Goal: Task Accomplishment & Management: Use online tool/utility

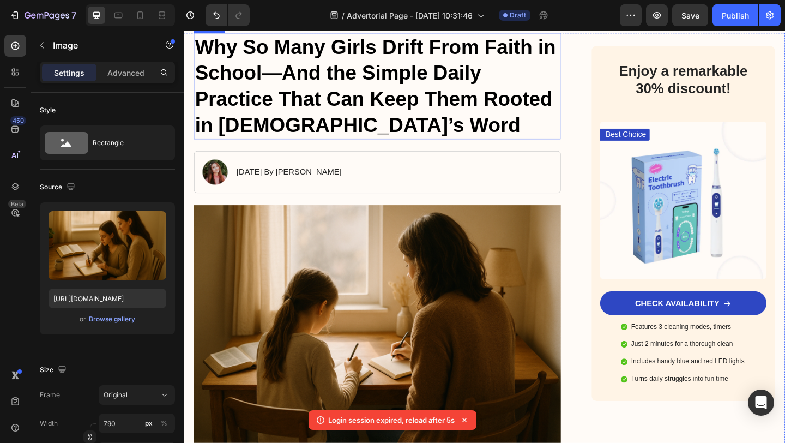
scroll to position [242, 0]
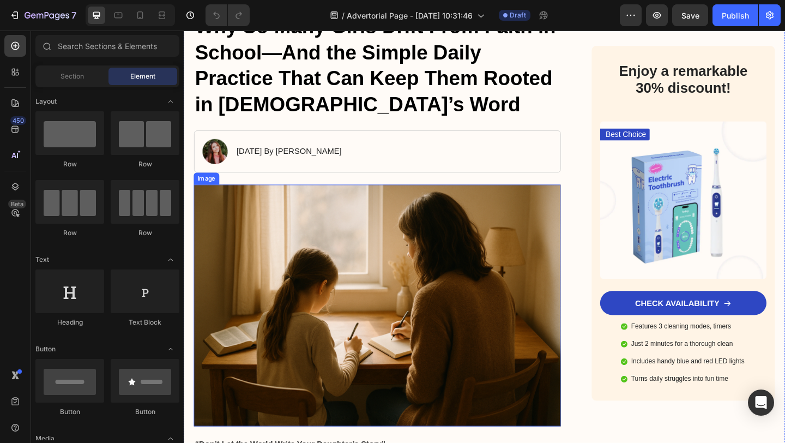
scroll to position [155, 0]
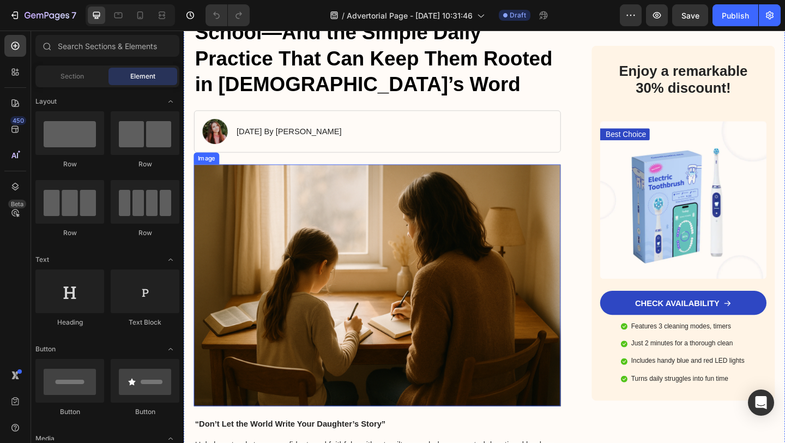
click at [316, 325] on img at bounding box center [394, 307] width 399 height 263
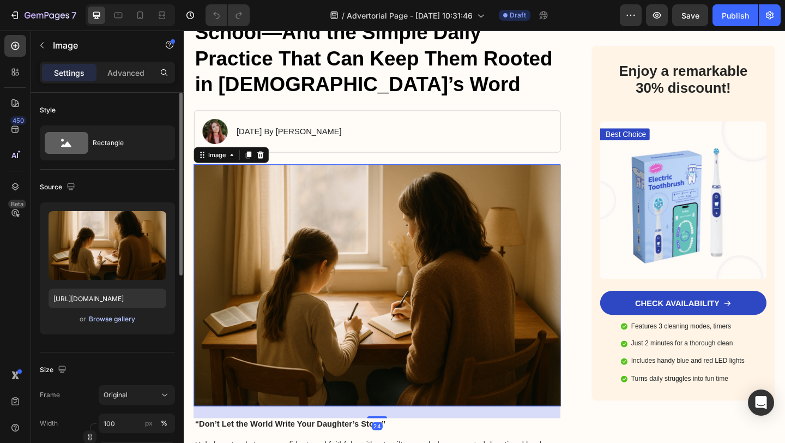
click at [100, 319] on div "Browse gallery" at bounding box center [112, 319] width 46 height 10
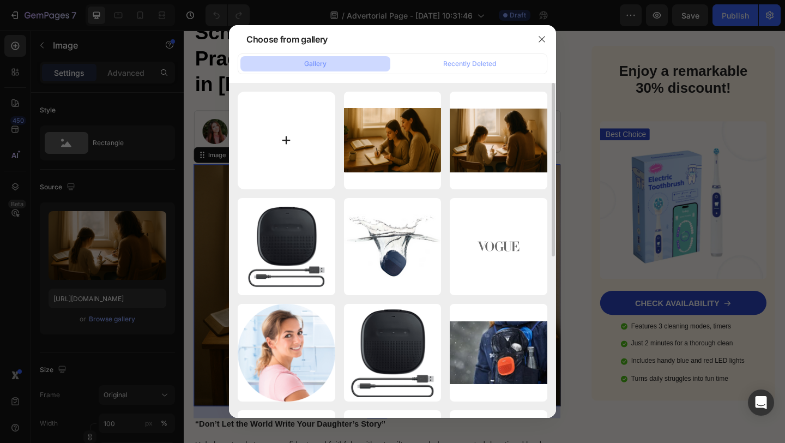
click at [275, 158] on input "file" at bounding box center [287, 141] width 98 height 98
type input "C:\fakepath\Screenshot [DATE] 1.31.35 PM.png"
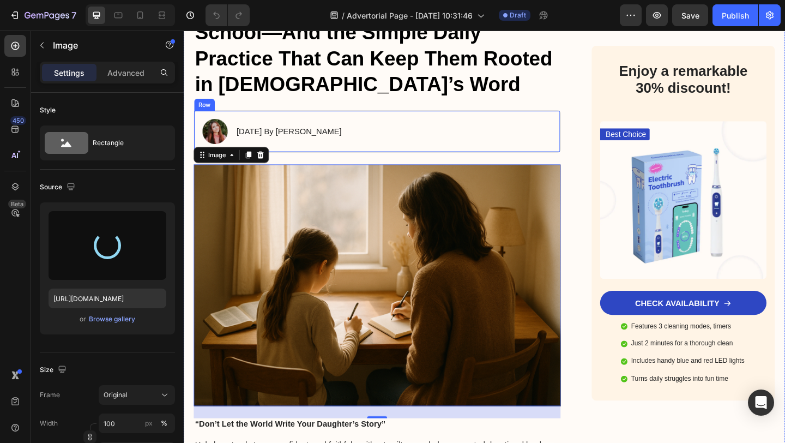
type input "[URL][DOMAIN_NAME]"
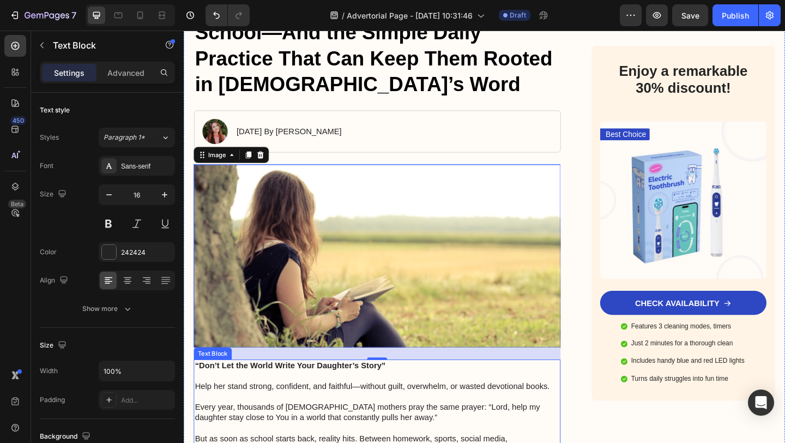
click at [335, 419] on p "Help her stand strong, confident, and faithful—without guilt, overwhelm, or was…" at bounding box center [394, 412] width 397 height 23
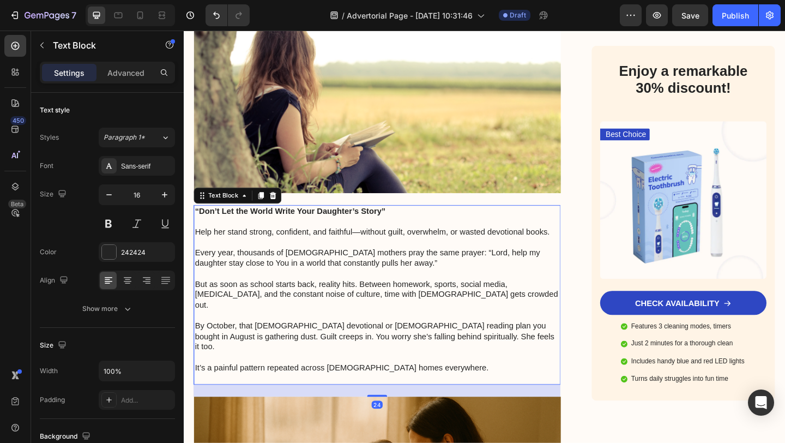
scroll to position [632, 0]
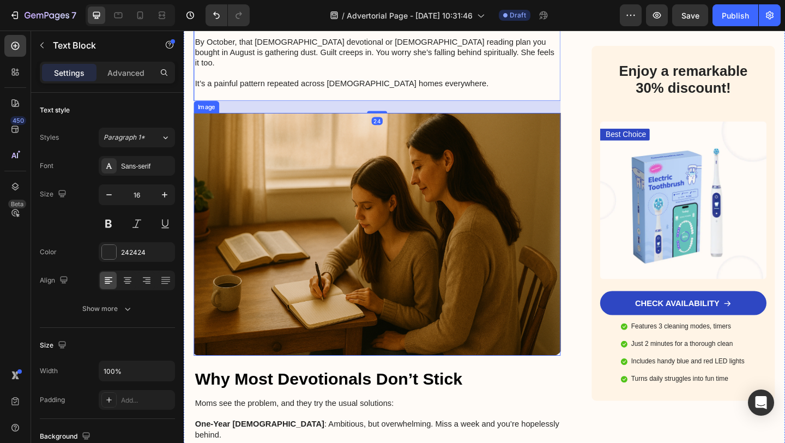
click at [397, 231] on img at bounding box center [394, 252] width 399 height 265
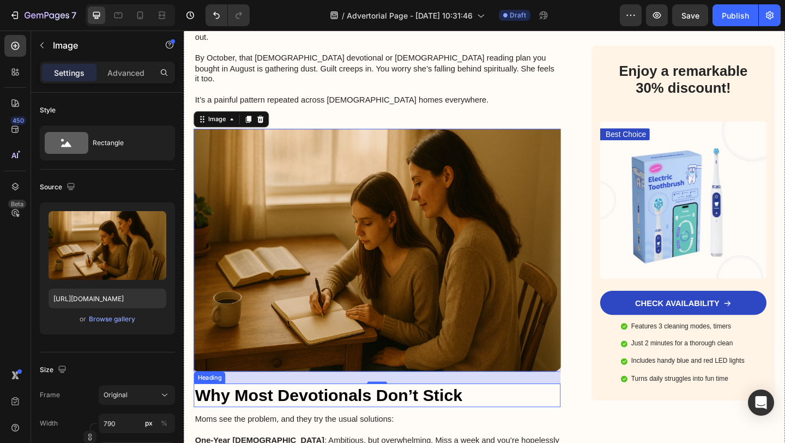
scroll to position [563, 0]
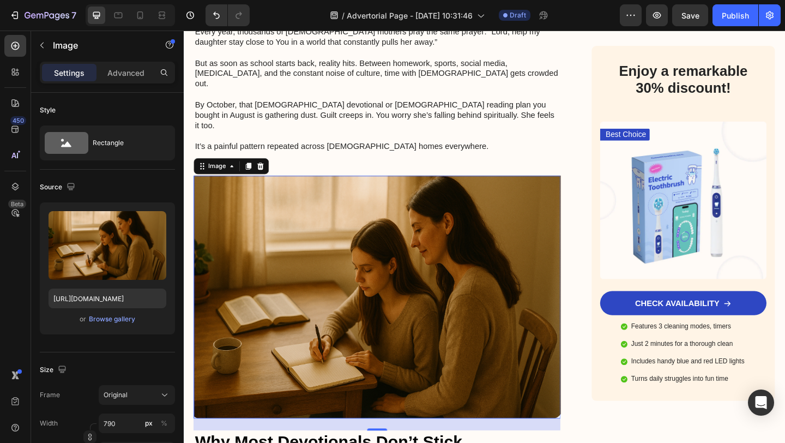
click at [305, 220] on img at bounding box center [394, 320] width 399 height 265
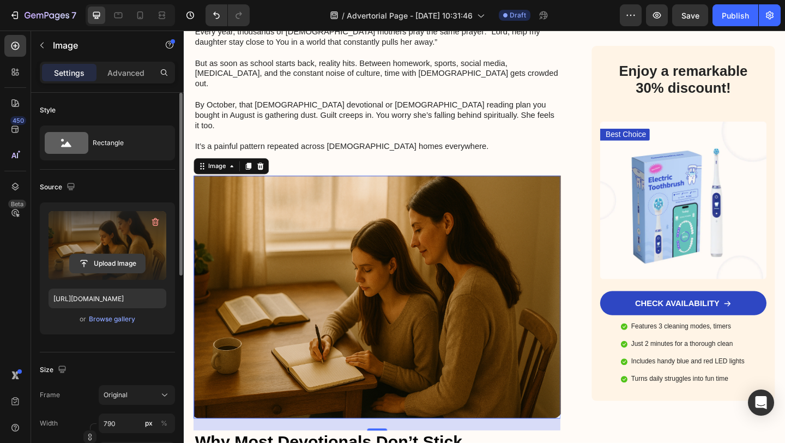
click at [100, 256] on input "file" at bounding box center [107, 263] width 75 height 19
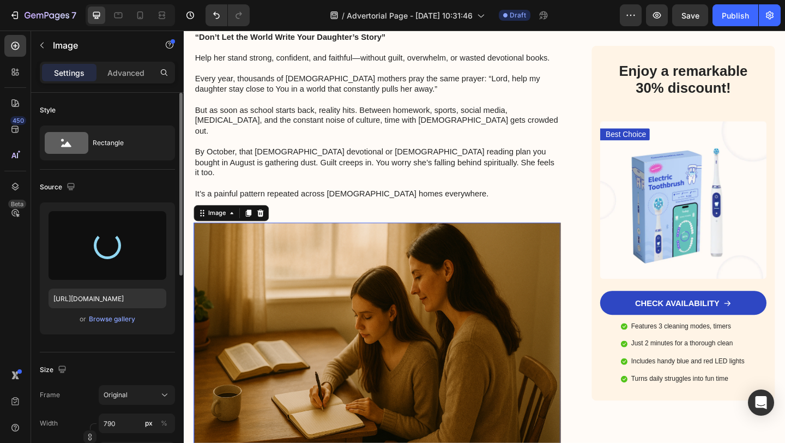
scroll to position [578, 0]
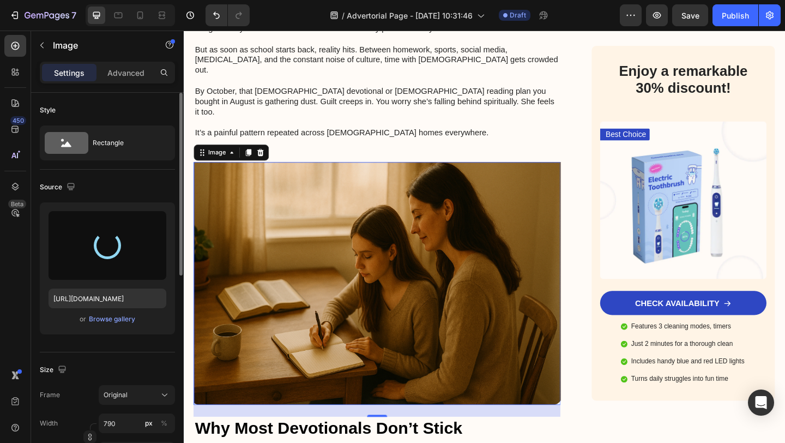
type input "[URL][DOMAIN_NAME]"
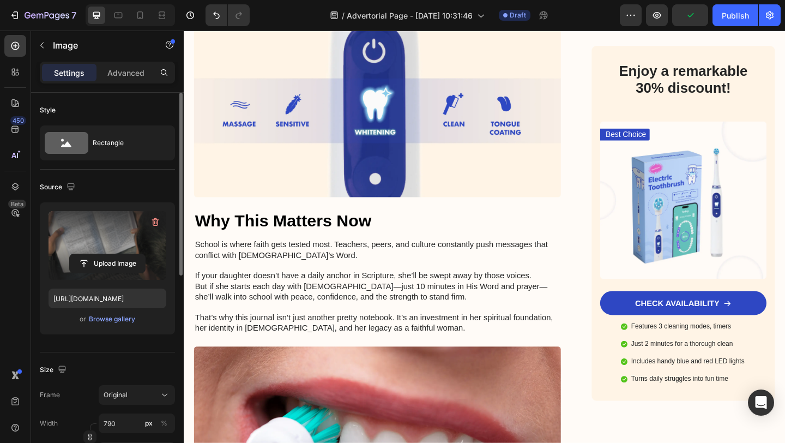
scroll to position [2546, 0]
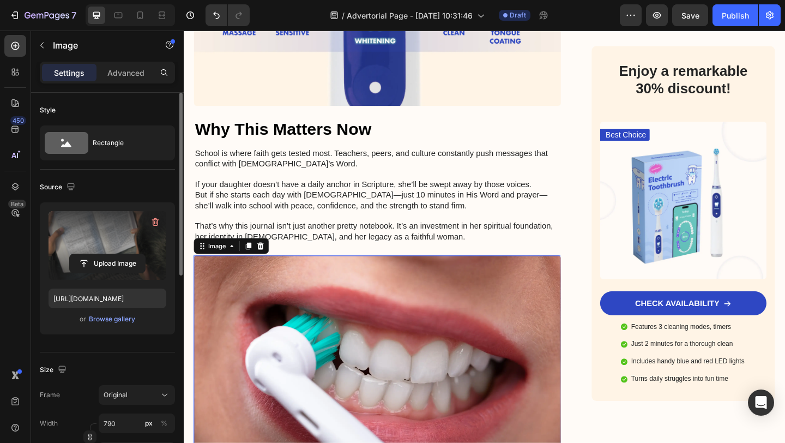
click at [338, 275] on img at bounding box center [394, 403] width 399 height 257
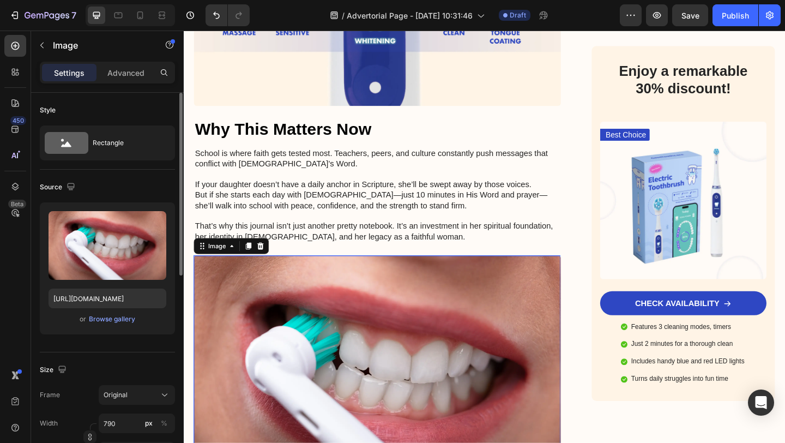
click at [332, 297] on img at bounding box center [394, 403] width 399 height 257
click at [91, 320] on div "Browse gallery" at bounding box center [112, 319] width 46 height 10
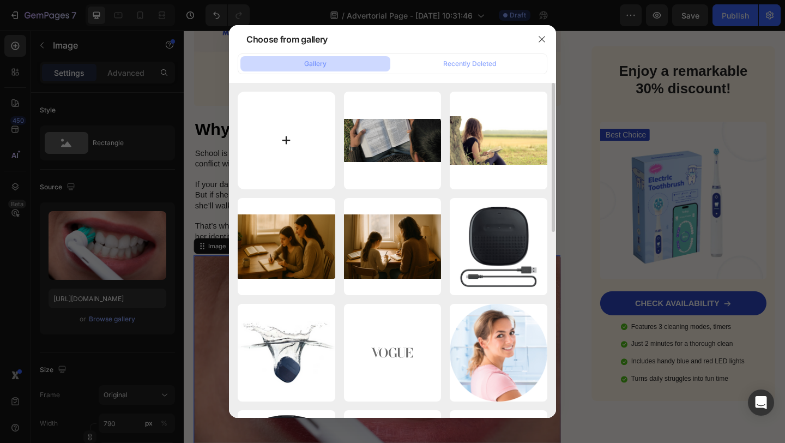
click at [305, 135] on input "file" at bounding box center [287, 141] width 98 height 98
type input "C:\fakepath\Screenshot [DATE] 1.37.13 PM.png"
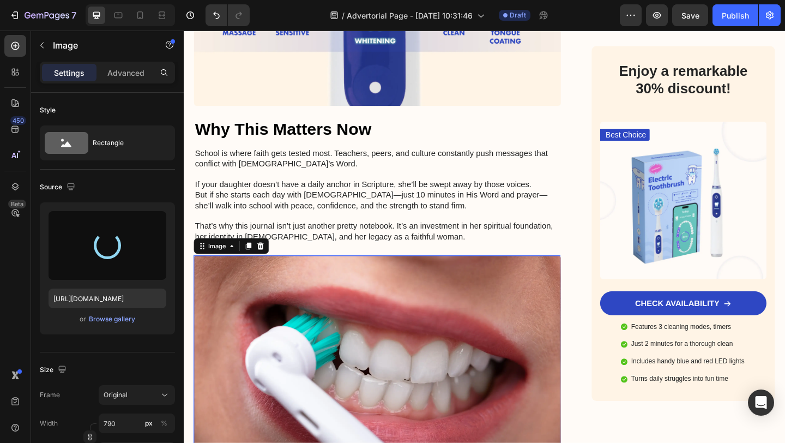
type input "[URL][DOMAIN_NAME]"
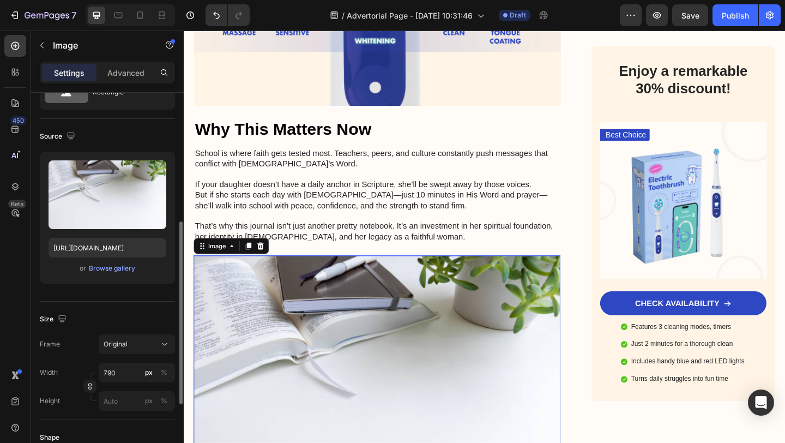
scroll to position [122, 0]
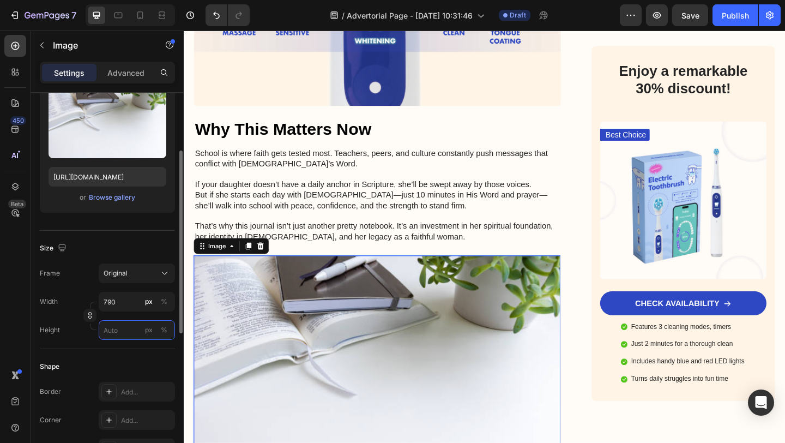
click at [123, 332] on input "px %" at bounding box center [137, 330] width 76 height 20
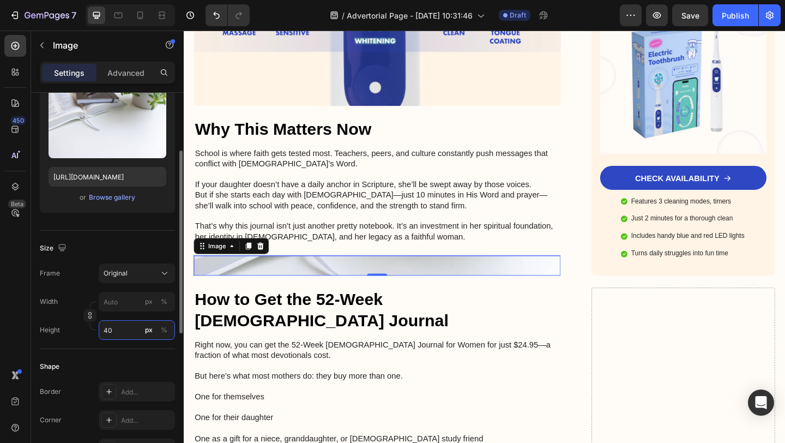
type input "4"
type input "40"
click at [313, 275] on img at bounding box center [394, 286] width 399 height 22
click at [112, 201] on div "Browse gallery" at bounding box center [112, 198] width 46 height 10
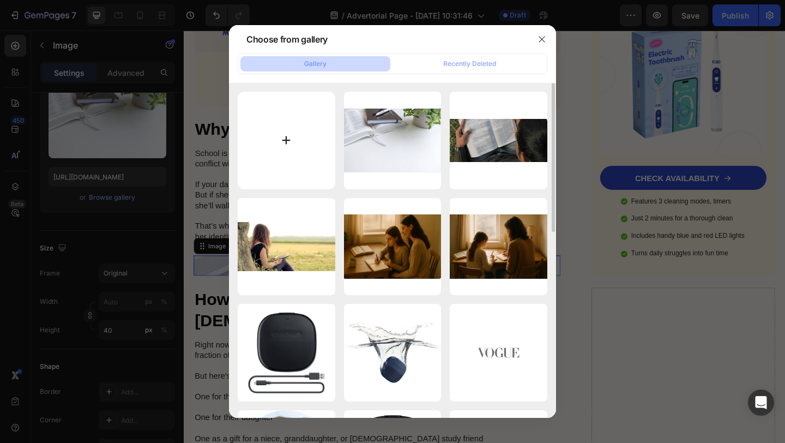
click at [269, 131] on input "file" at bounding box center [287, 141] width 98 height 98
type input "C:\fakepath\Screenshot [DATE] 1.38.46 PM.png"
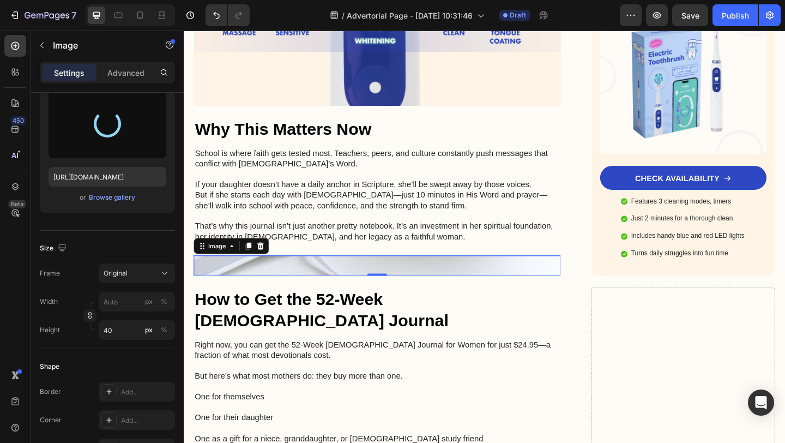
type input "[URL][DOMAIN_NAME]"
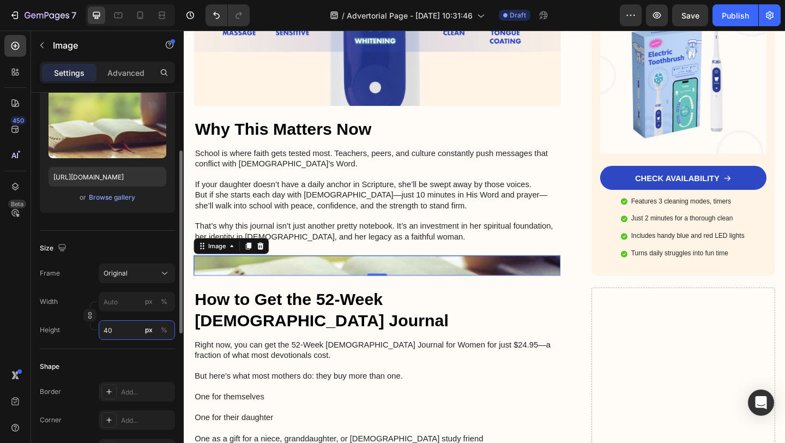
click at [125, 326] on input "40" at bounding box center [137, 330] width 76 height 20
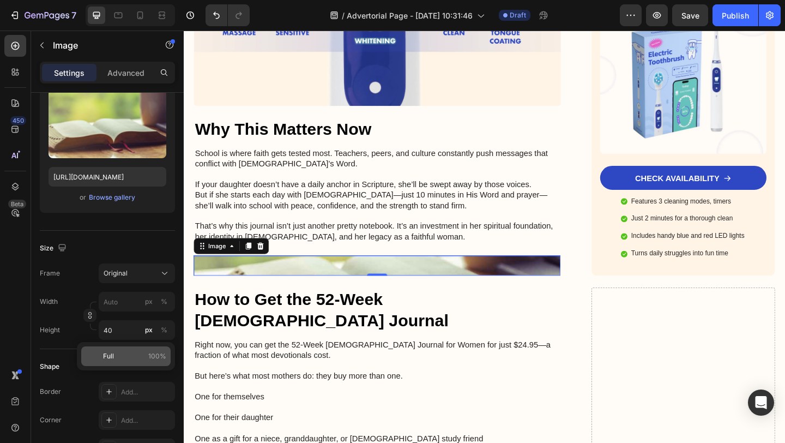
click at [106, 356] on span "Full" at bounding box center [108, 356] width 11 height 10
type input "100"
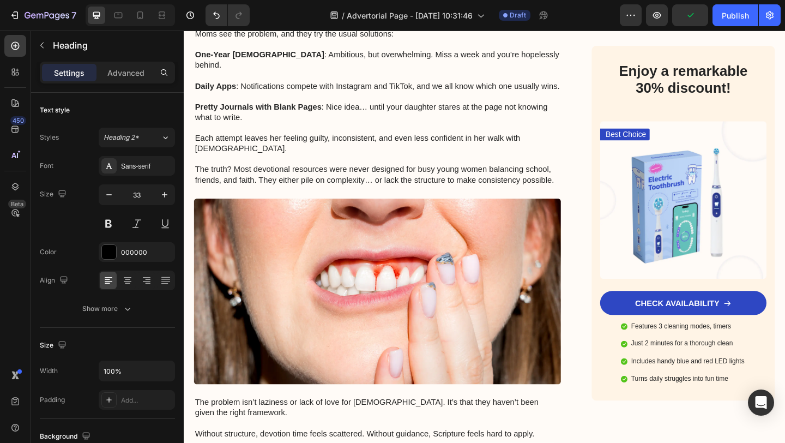
scroll to position [946, 0]
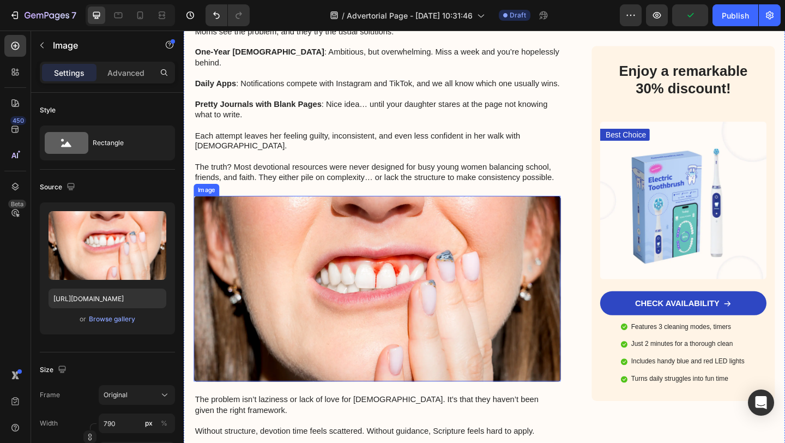
click at [319, 338] on img at bounding box center [394, 312] width 399 height 202
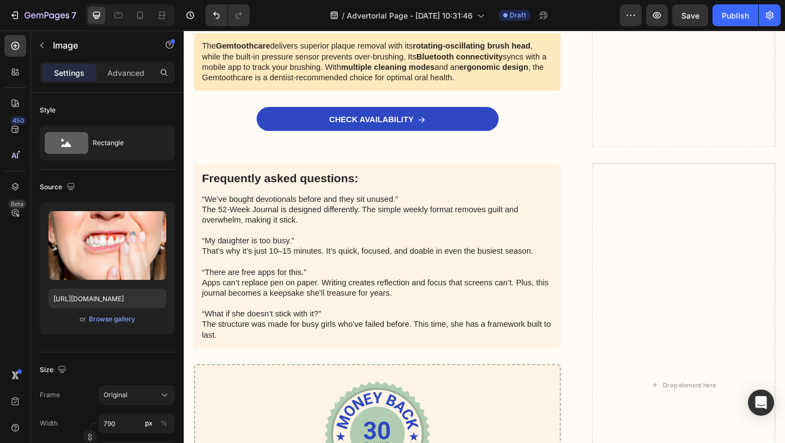
scroll to position [2988, 0]
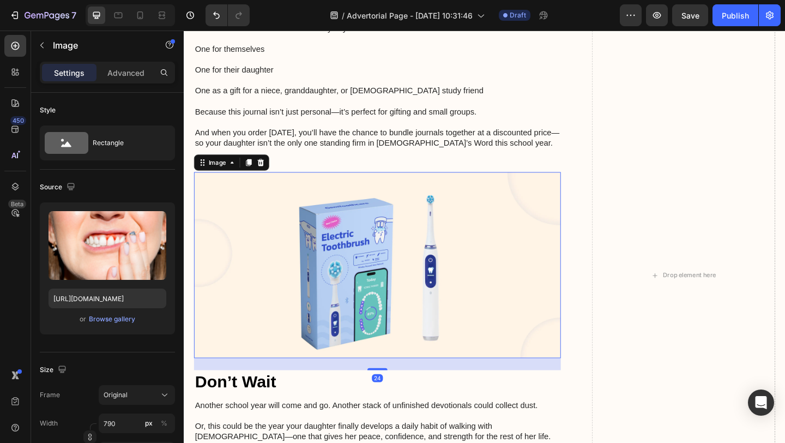
click at [348, 285] on img at bounding box center [394, 285] width 399 height 202
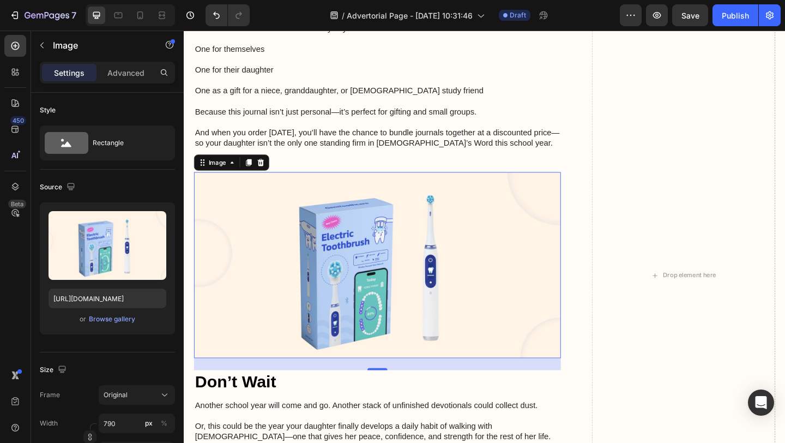
click at [236, 209] on img at bounding box center [394, 285] width 399 height 202
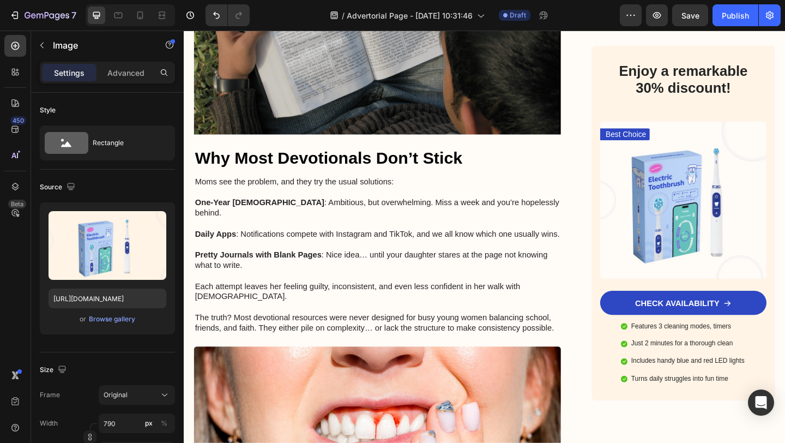
scroll to position [835, 0]
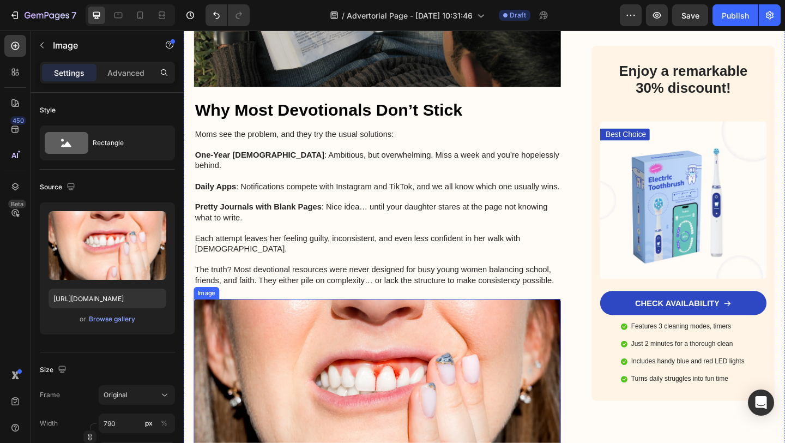
click at [293, 327] on img at bounding box center [394, 423] width 399 height 202
click at [103, 317] on div "Browse gallery" at bounding box center [112, 319] width 46 height 10
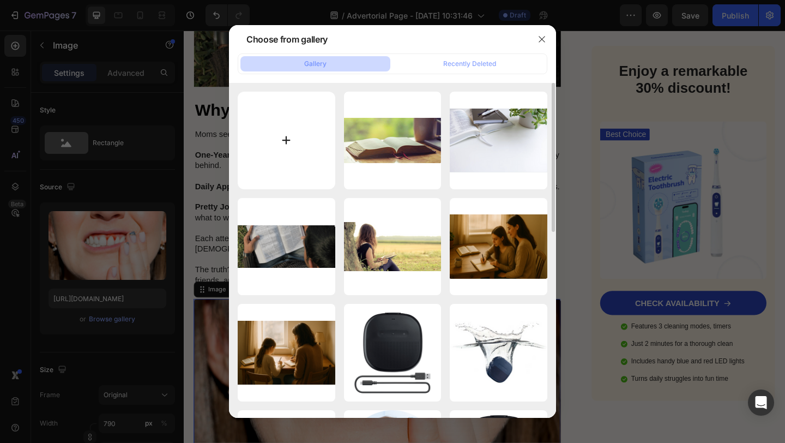
click at [304, 111] on input "file" at bounding box center [287, 141] width 98 height 98
type input "C:\fakepath\Screenshot [DATE] 1.41.49 PM.png"
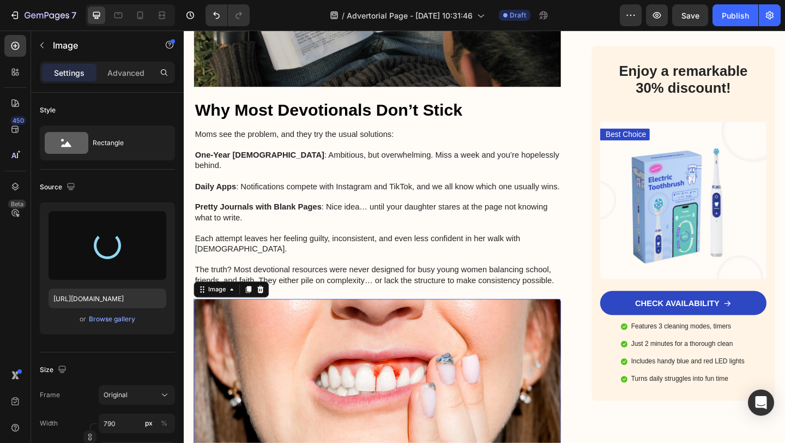
type input "[URL][DOMAIN_NAME]"
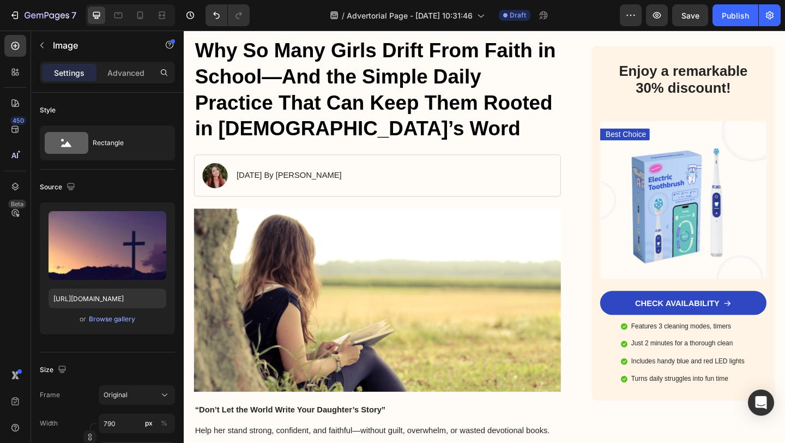
scroll to position [0, 0]
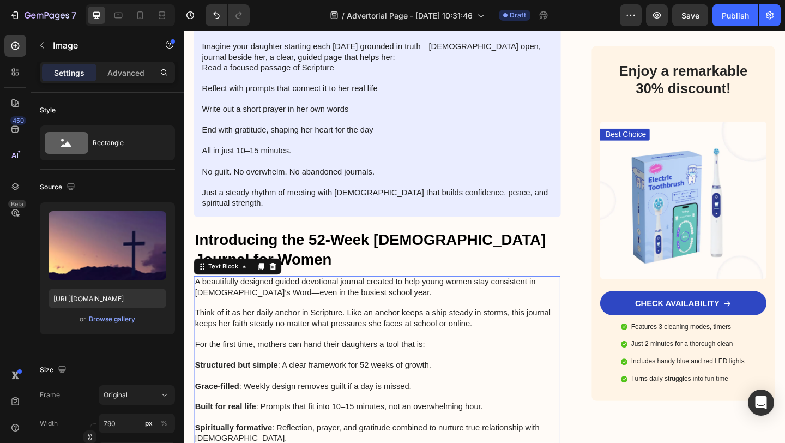
click at [476, 377] on p "Structured but simple : A clear framework for 52 weeks of growth." at bounding box center [394, 388] width 397 height 23
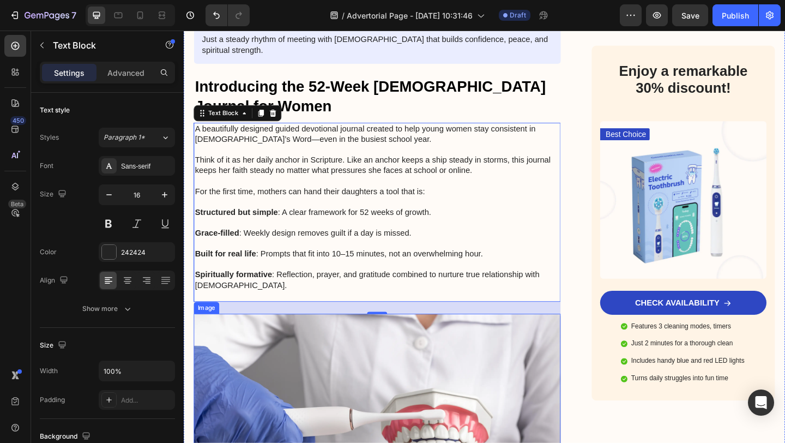
scroll to position [1669, 0]
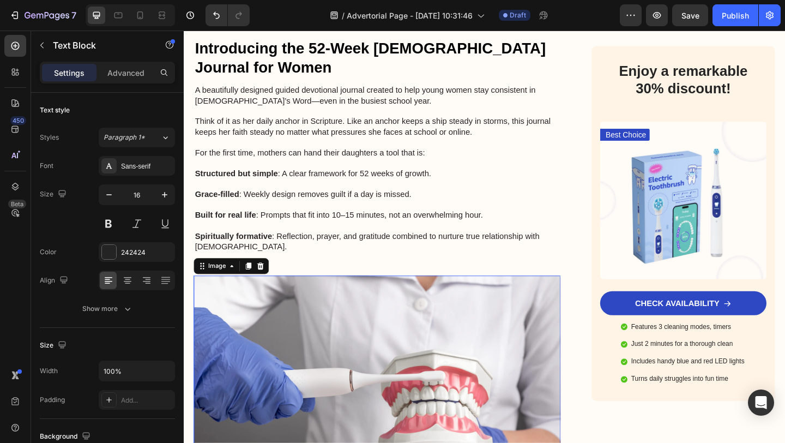
click at [436, 302] on img at bounding box center [394, 398] width 399 height 202
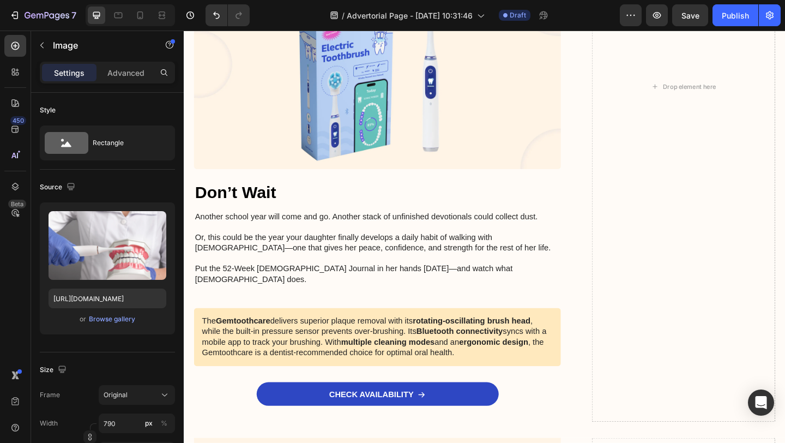
scroll to position [3177, 0]
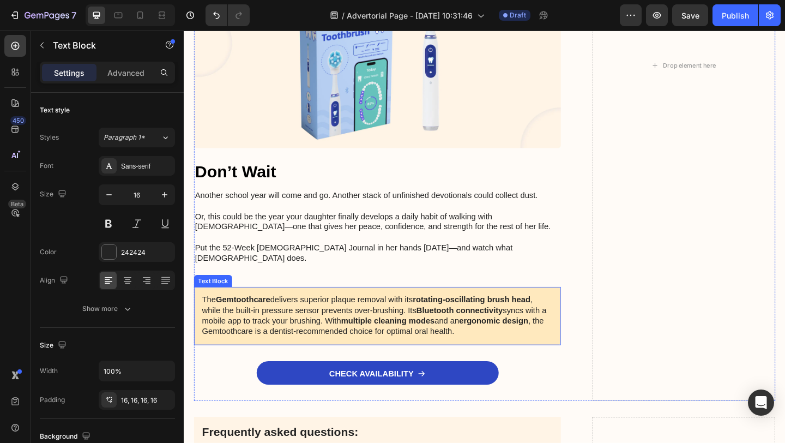
click at [298, 318] on p "The Gemtoothcare delivers superior plaque removal with its rotating-oscillating…" at bounding box center [394, 340] width 382 height 45
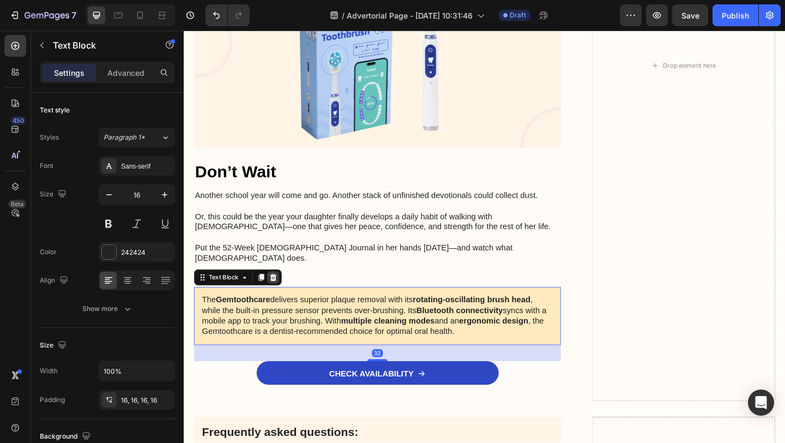
click at [283, 295] on icon at bounding box center [281, 299] width 7 height 8
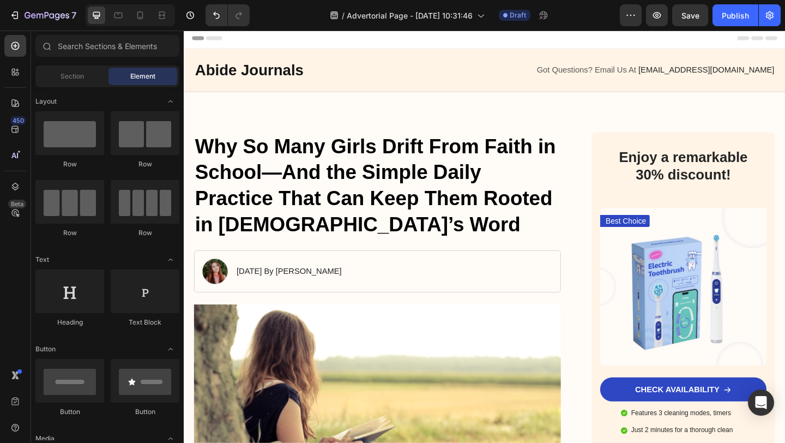
scroll to position [0, 0]
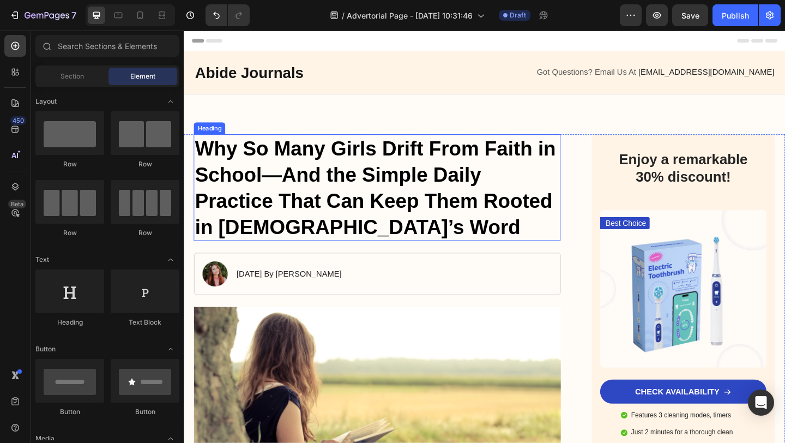
click at [271, 171] on h1 "Why So Many Girls Drift From Faith in School—And the Simple Daily Practice That…" at bounding box center [394, 201] width 399 height 116
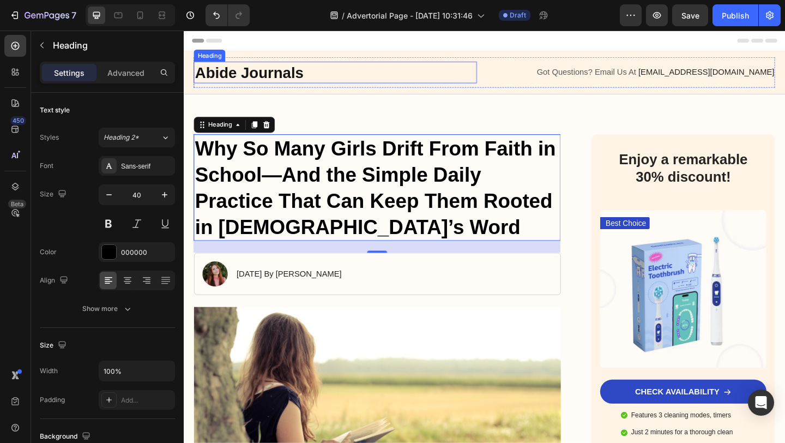
click at [309, 73] on h2 "Abide Journals" at bounding box center [349, 75] width 308 height 23
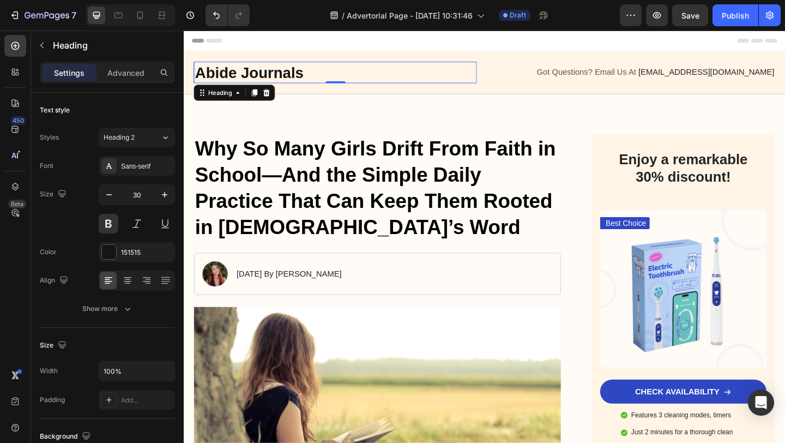
click at [254, 76] on h2 "Abide Journals" at bounding box center [349, 75] width 308 height 23
click at [254, 76] on p "Abide Journals" at bounding box center [349, 75] width 306 height 21
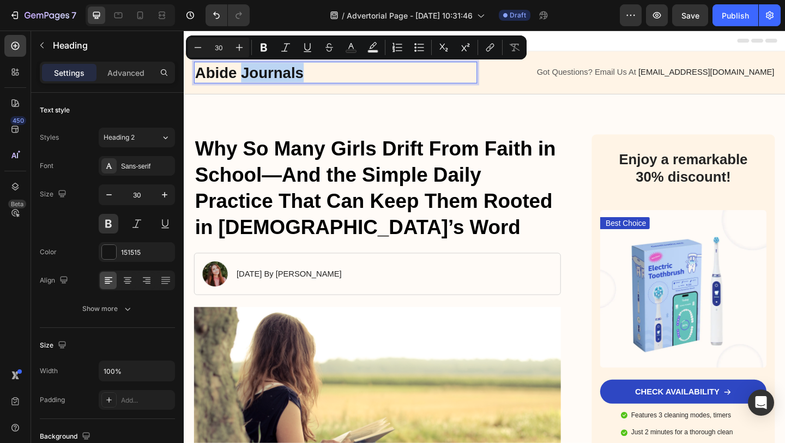
click at [254, 76] on p "Abide Journals" at bounding box center [349, 75] width 306 height 21
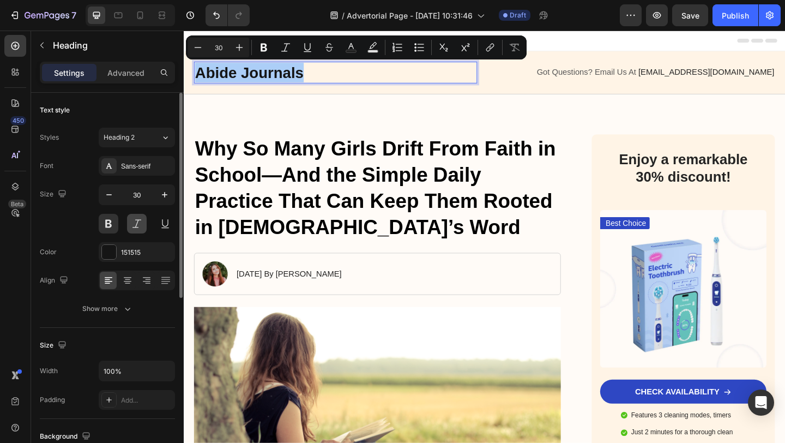
click at [137, 225] on button at bounding box center [137, 224] width 20 height 20
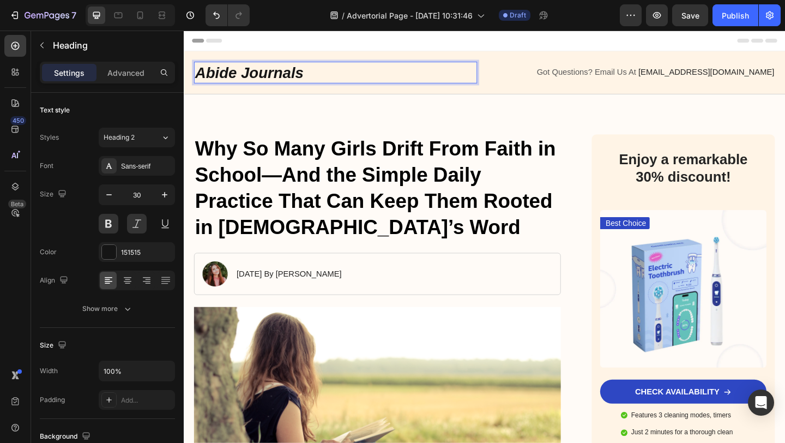
click at [271, 78] on p "Abide Journals" at bounding box center [349, 75] width 306 height 21
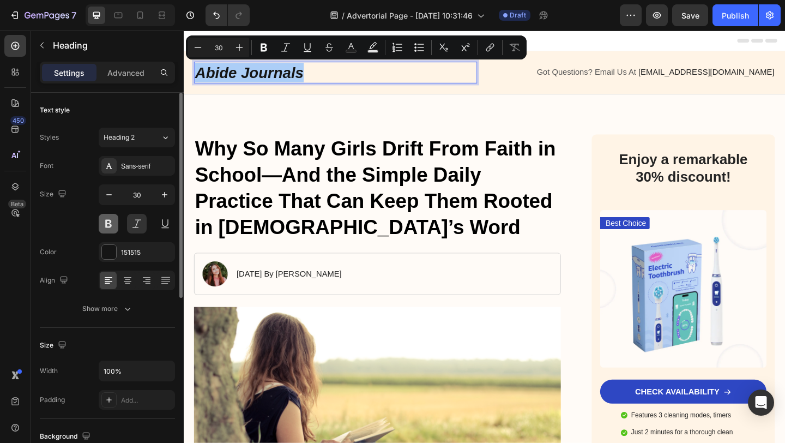
click at [116, 226] on button at bounding box center [109, 224] width 20 height 20
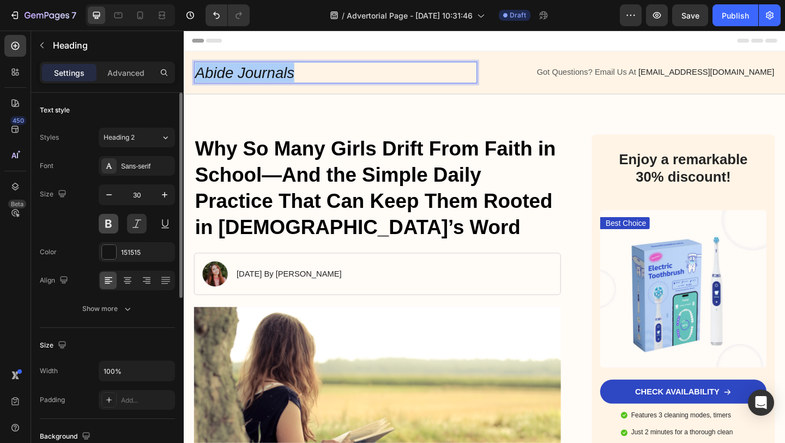
click at [116, 226] on button at bounding box center [109, 224] width 20 height 20
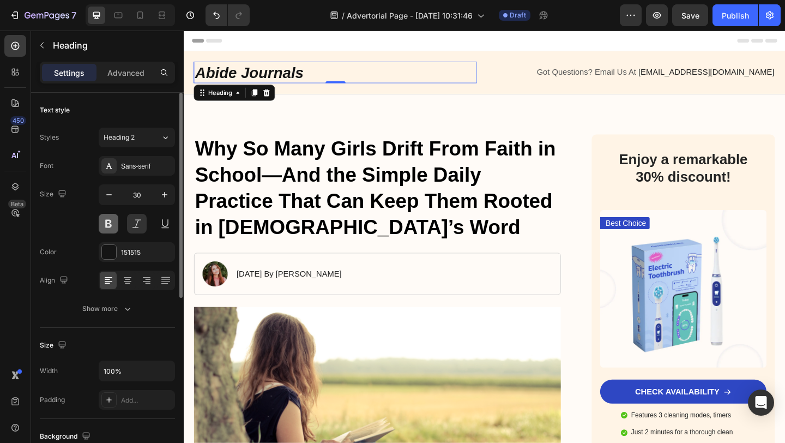
click at [116, 226] on button at bounding box center [109, 224] width 20 height 20
click at [169, 218] on button at bounding box center [165, 224] width 20 height 20
click at [109, 248] on div at bounding box center [109, 252] width 14 height 14
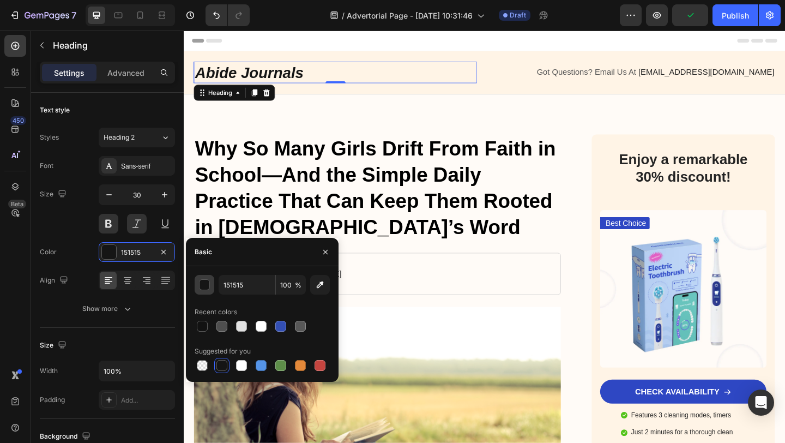
click at [202, 283] on div "button" at bounding box center [205, 285] width 11 height 11
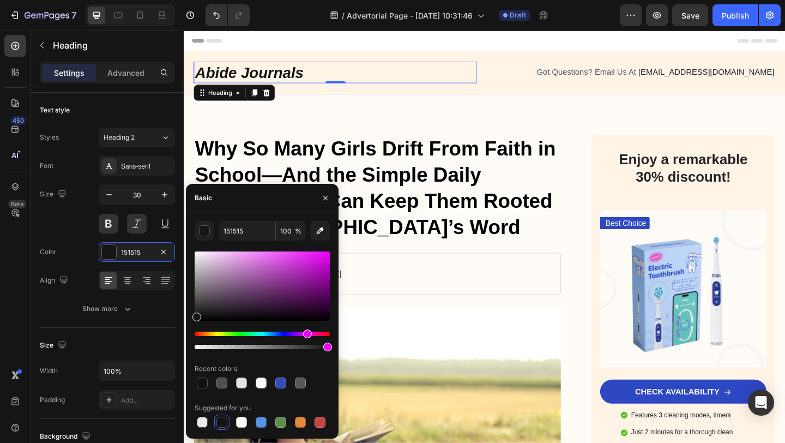
click at [307, 334] on div "Hue" at bounding box center [262, 334] width 135 height 4
drag, startPoint x: 303, startPoint y: 334, endPoint x: 310, endPoint y: 334, distance: 6.5
click at [310, 334] on div "Hue" at bounding box center [311, 333] width 9 height 9
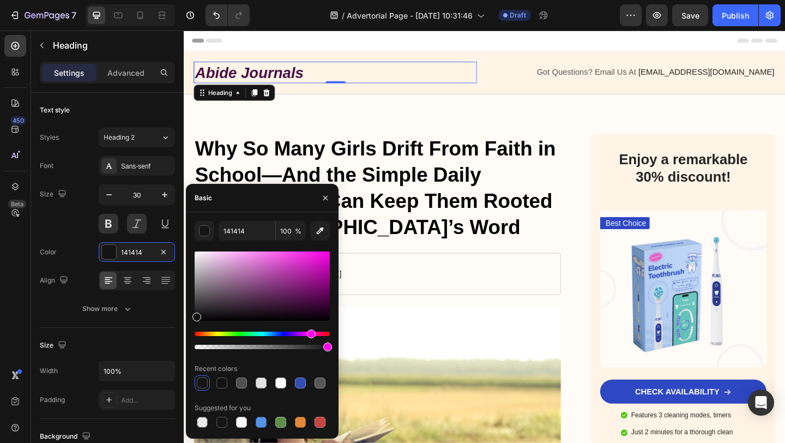
click at [303, 301] on div at bounding box center [262, 285] width 135 height 69
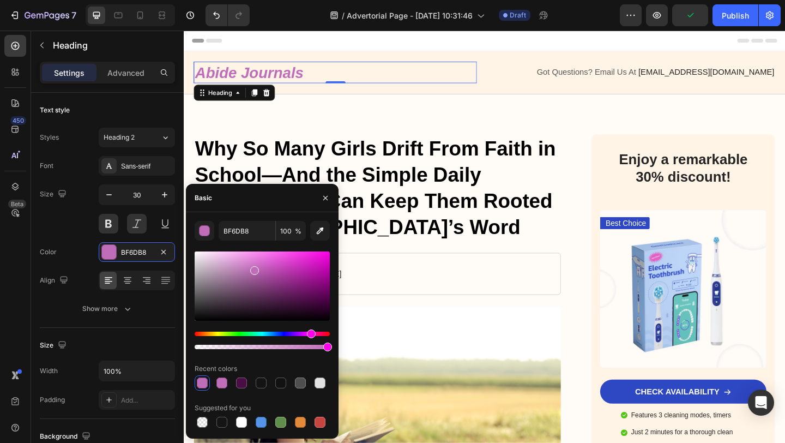
drag, startPoint x: 301, startPoint y: 301, endPoint x: 254, endPoint y: 269, distance: 56.6
click at [254, 268] on div at bounding box center [254, 270] width 9 height 9
click at [260, 379] on div at bounding box center [261, 382] width 11 height 11
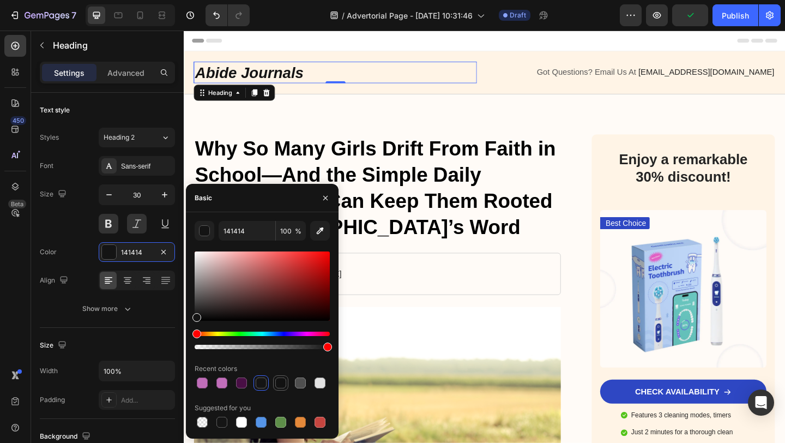
click at [276, 379] on div at bounding box center [280, 382] width 11 height 11
click at [262, 380] on div at bounding box center [261, 382] width 11 height 11
type input "141414"
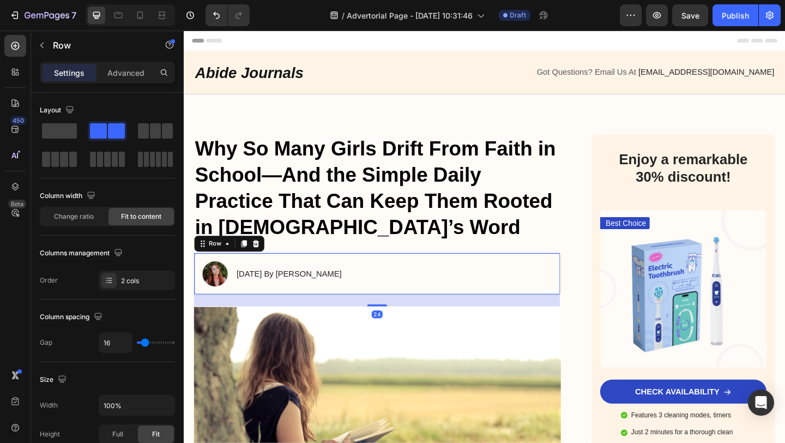
click at [475, 291] on div "Image [DATE] By [PERSON_NAME] Text Block Row 24" at bounding box center [394, 295] width 399 height 46
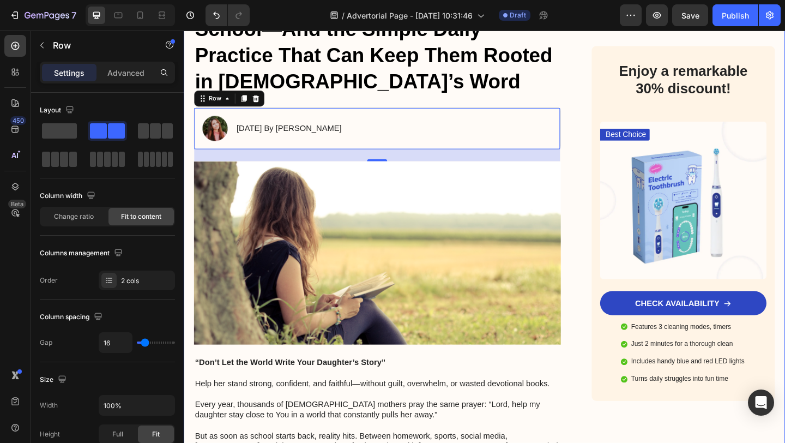
scroll to position [22, 0]
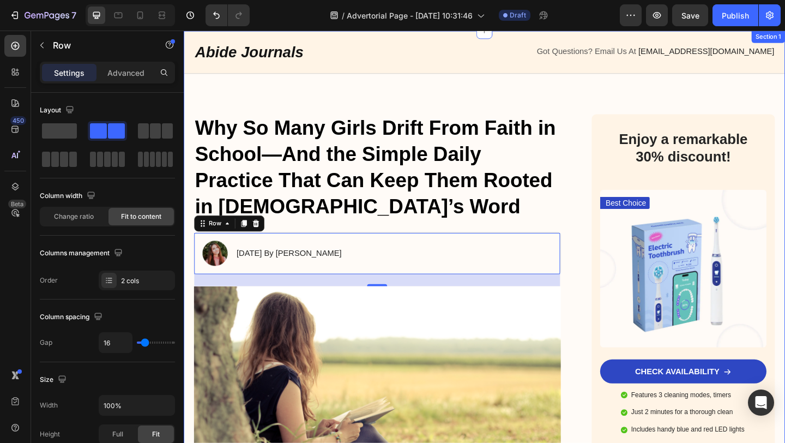
click at [241, 131] on h1 "Why So Many Girls Drift From Faith in School—And the Simple Daily Practice That…" at bounding box center [394, 179] width 399 height 116
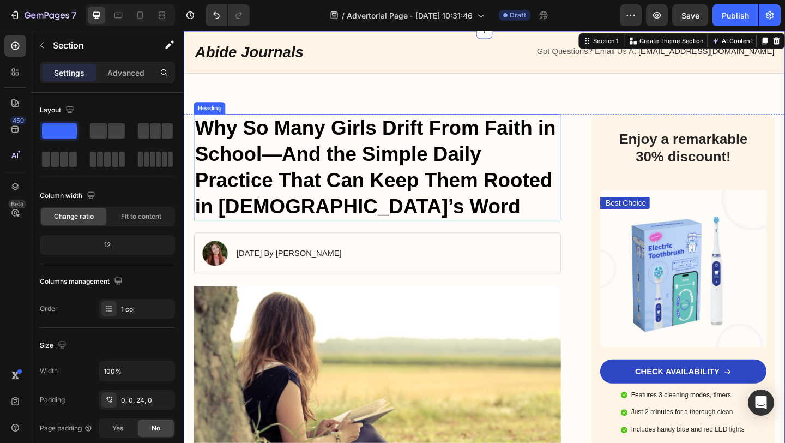
click at [280, 133] on h1 "Why So Many Girls Drift From Faith in School—And the Simple Daily Practice That…" at bounding box center [394, 179] width 399 height 116
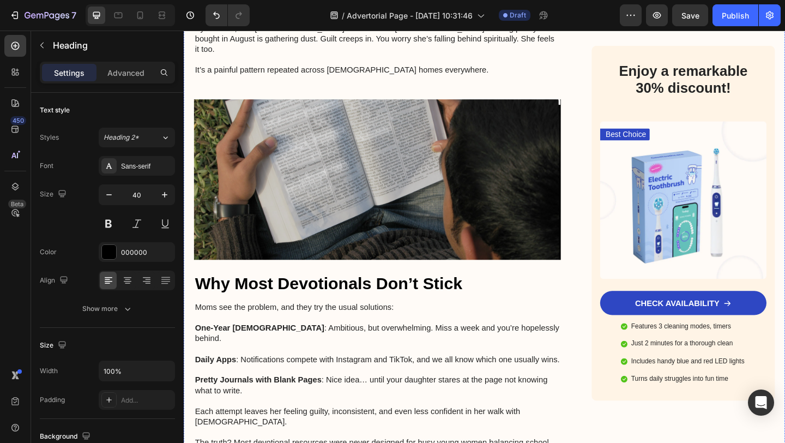
scroll to position [721, 0]
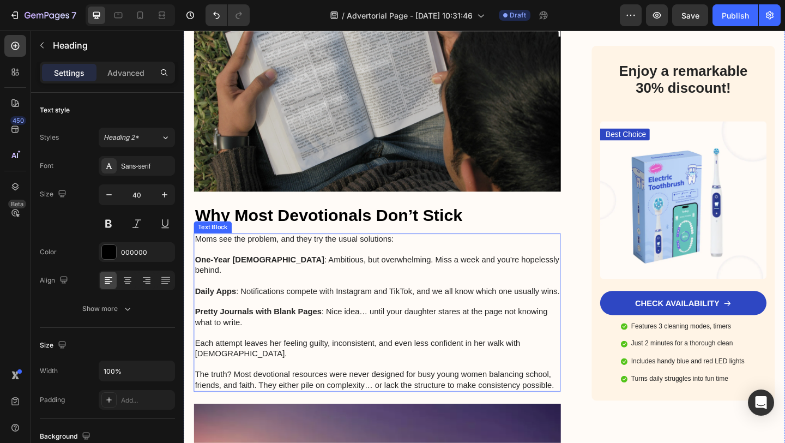
click at [222, 297] on p "Daily Apps : Notifications compete with Instagram and TikTok, and we all know w…" at bounding box center [394, 308] width 397 height 23
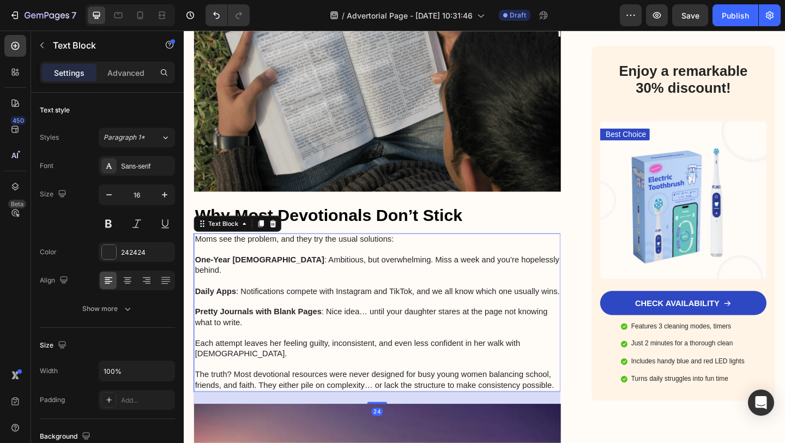
click at [199, 275] on strong "One-Year [DEMOGRAPHIC_DATA]" at bounding box center [266, 279] width 141 height 9
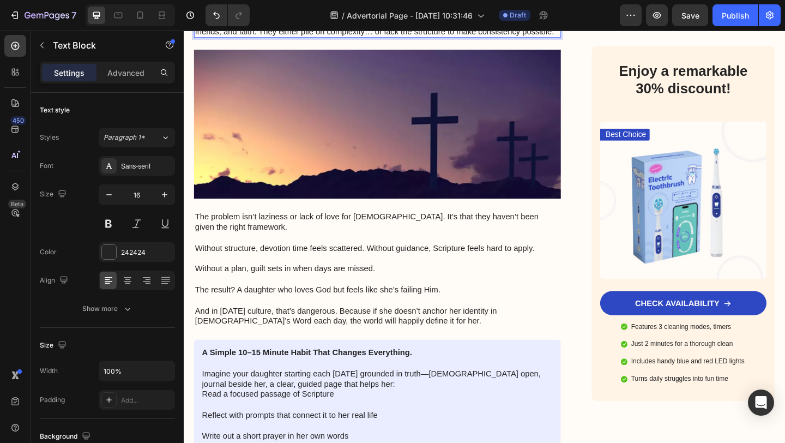
scroll to position [1141, 0]
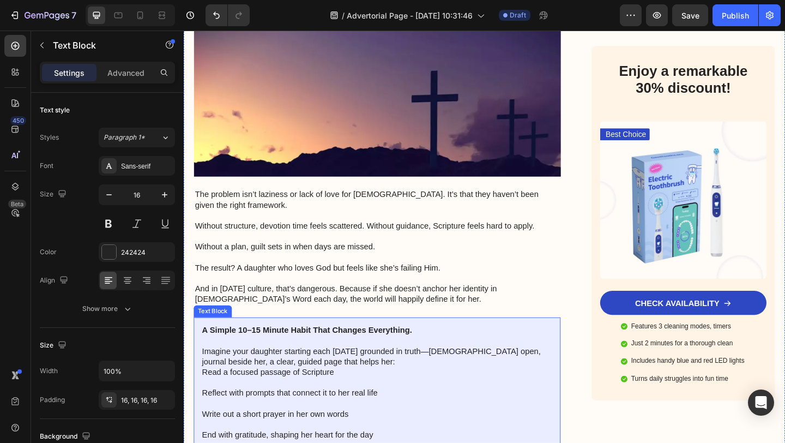
click at [311, 374] on p "Imagine your daughter starting each [DATE] grounded in truth—[DEMOGRAPHIC_DATA]…" at bounding box center [394, 391] width 382 height 34
click at [345, 374] on p "Imagine your daughter starting each [DATE] grounded in truth—[DEMOGRAPHIC_DATA]…" at bounding box center [394, 391] width 382 height 34
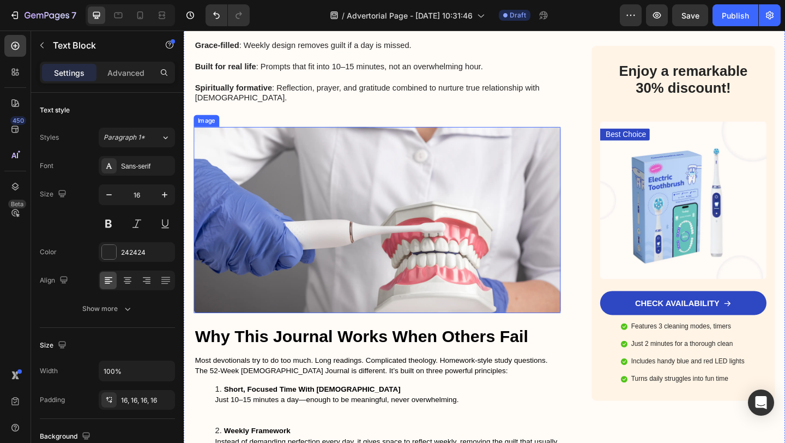
scroll to position [1955, 0]
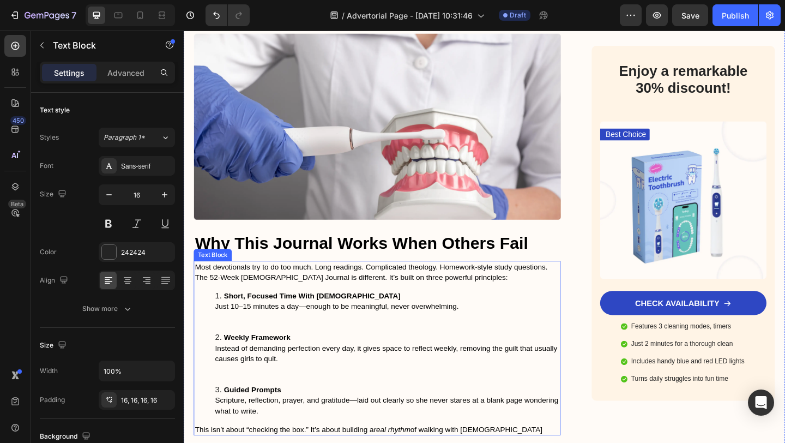
click at [259, 360] on strong "Weekly Framework" at bounding box center [263, 364] width 73 height 9
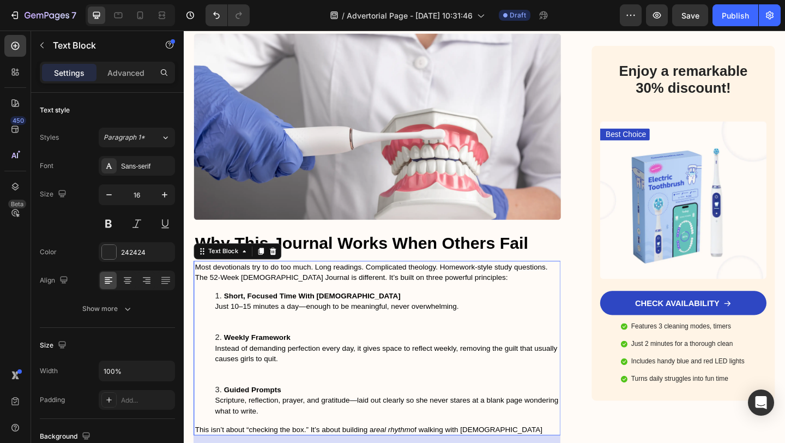
click at [247, 314] on li "Short, Focused Time With [DEMOGRAPHIC_DATA] Just 10–15 minutes a day—enough to …" at bounding box center [405, 336] width 375 height 45
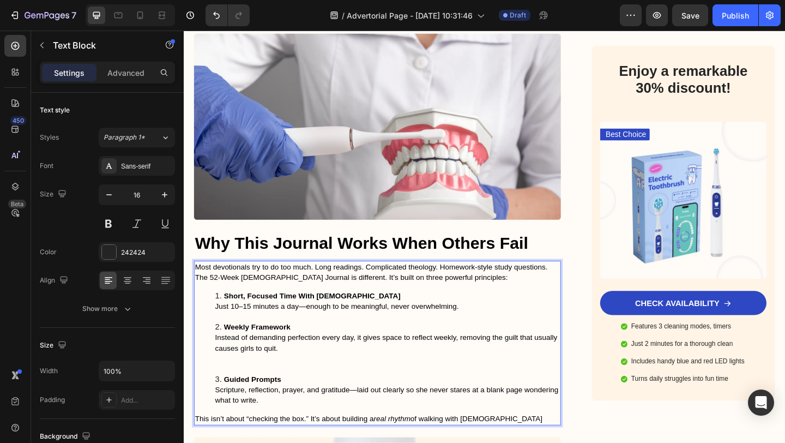
click at [215, 314] on ol "Short, Focused Time With [DEMOGRAPHIC_DATA] Just 10–15 minutes a day—enough to …" at bounding box center [394, 376] width 397 height 125
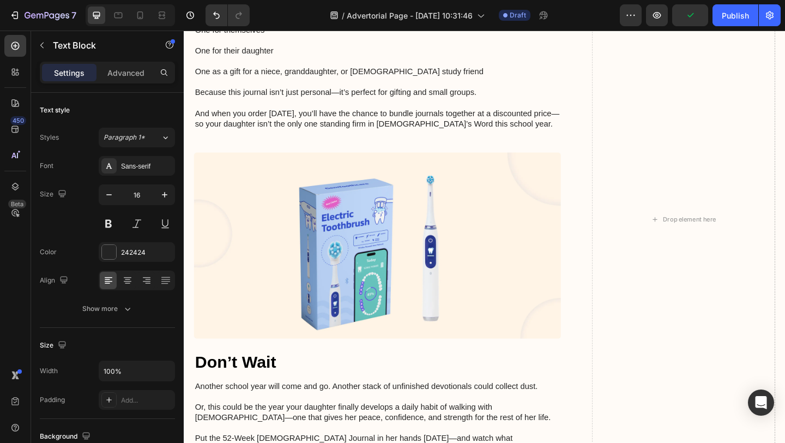
scroll to position [2938, 0]
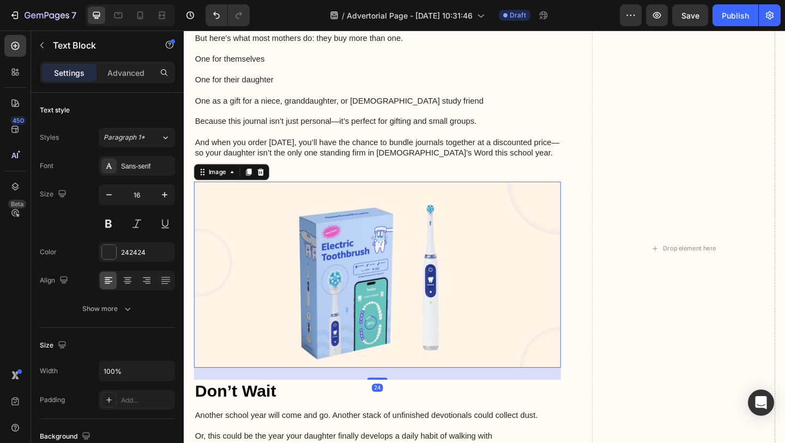
click at [351, 305] on img at bounding box center [394, 296] width 399 height 202
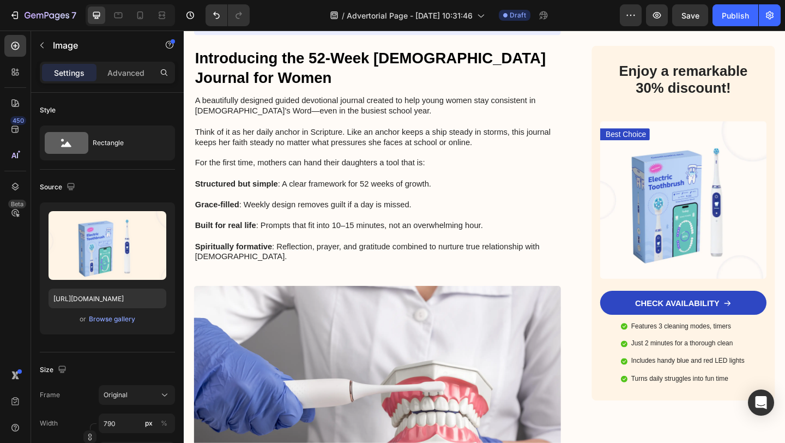
scroll to position [1702, 0]
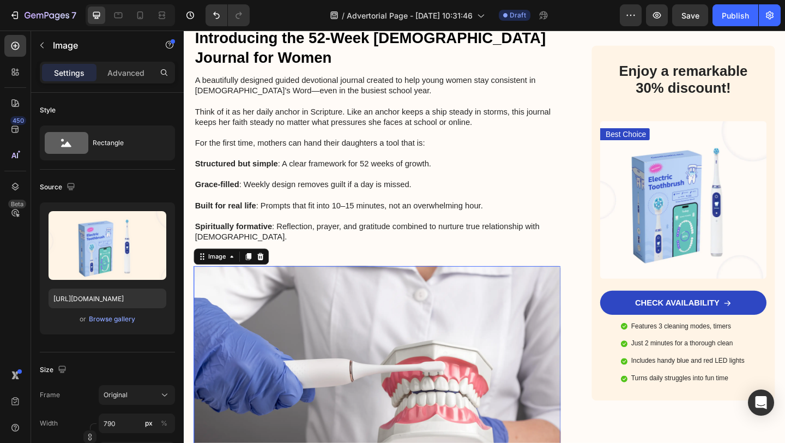
click at [343, 287] on img at bounding box center [394, 387] width 399 height 202
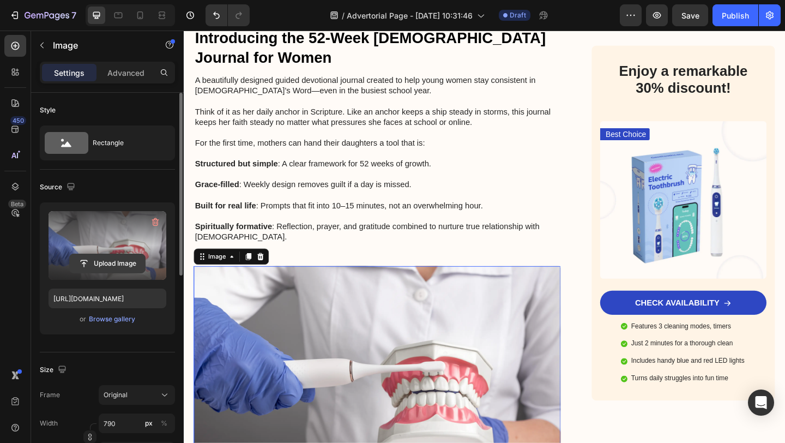
click at [116, 265] on input "file" at bounding box center [107, 263] width 75 height 19
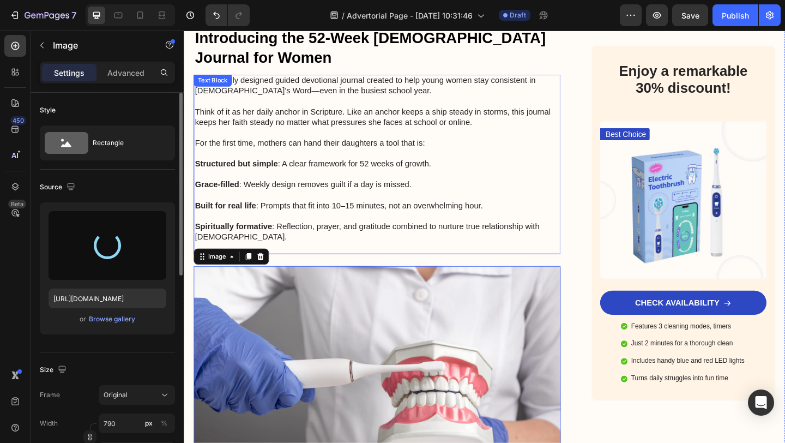
type input "[URL][DOMAIN_NAME]"
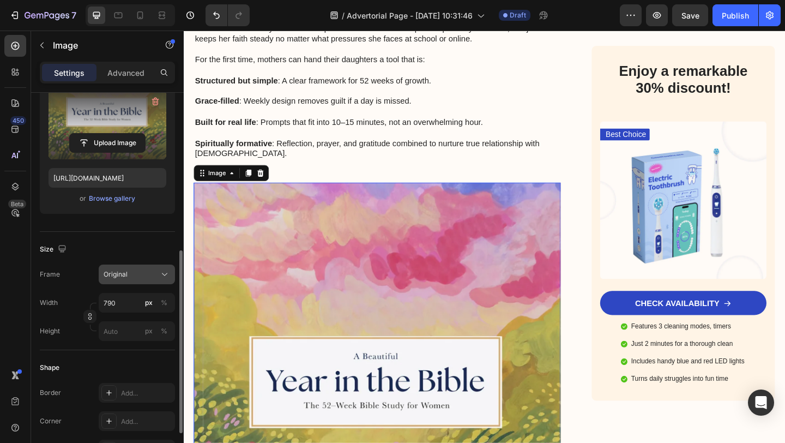
scroll to position [222, 0]
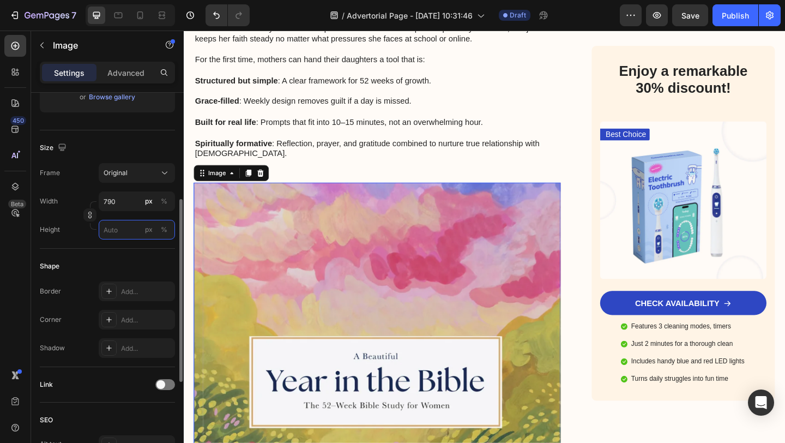
click at [122, 236] on input "px %" at bounding box center [137, 230] width 76 height 20
type input "0"
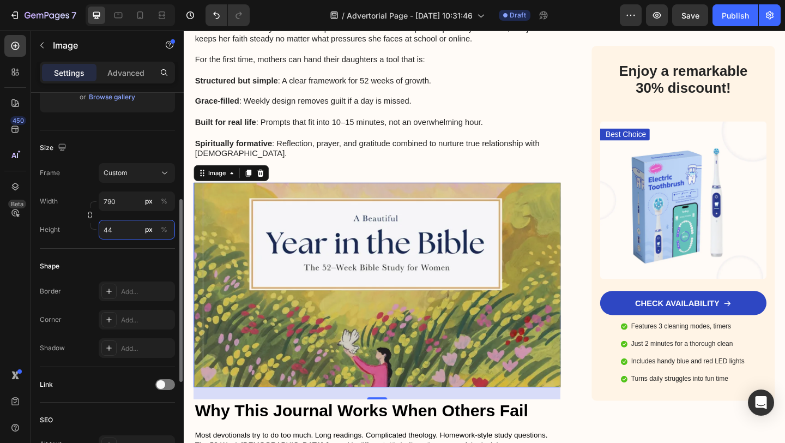
type input "4"
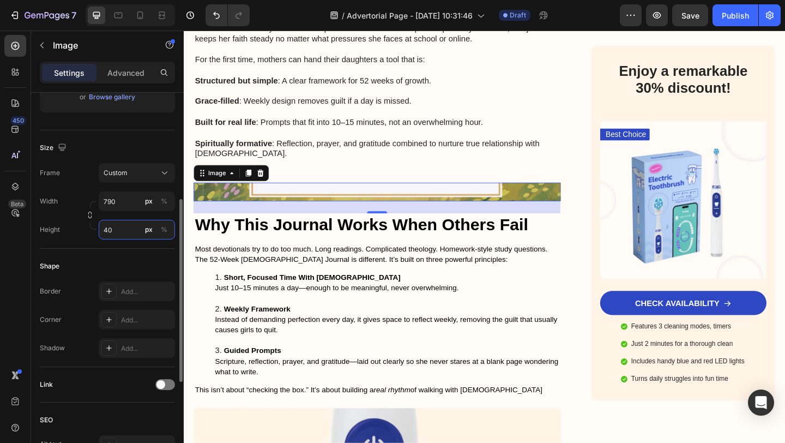
type input "4"
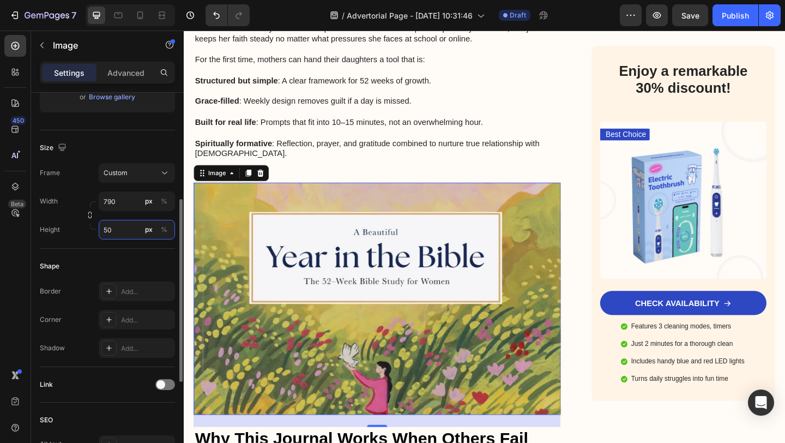
type input "5"
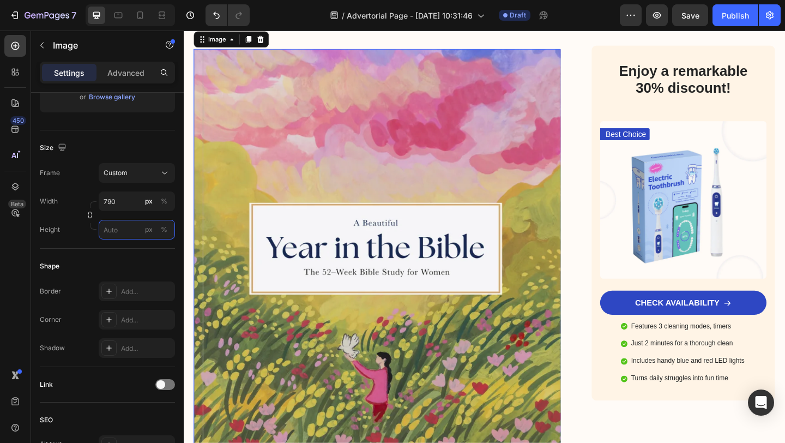
scroll to position [1861, 0]
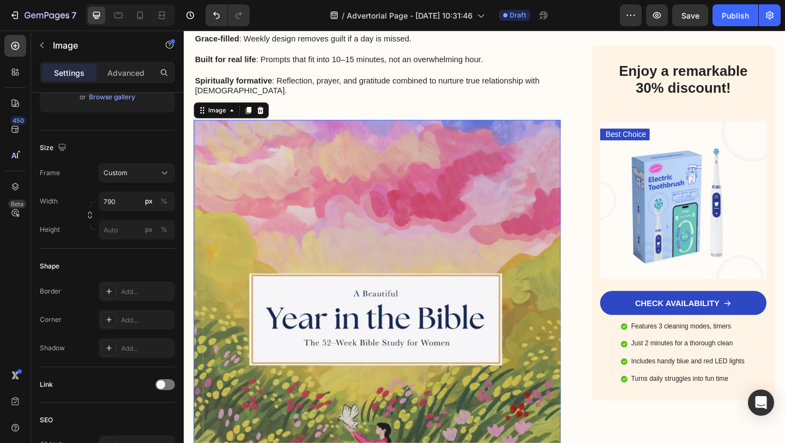
click at [302, 256] on img at bounding box center [394, 389] width 399 height 523
click at [106, 97] on div "Browse gallery" at bounding box center [112, 97] width 46 height 10
